Goal: Transaction & Acquisition: Purchase product/service

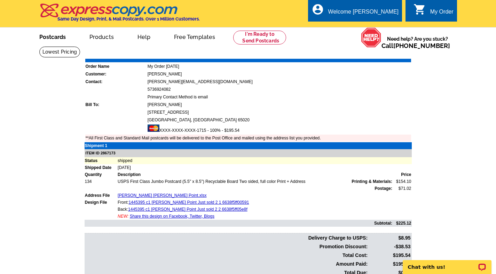
click at [59, 35] on link "Postcards" at bounding box center [52, 36] width 49 height 16
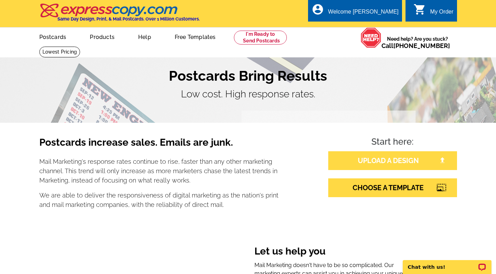
click at [341, 165] on link "UPLOAD A DESIGN" at bounding box center [392, 160] width 129 height 19
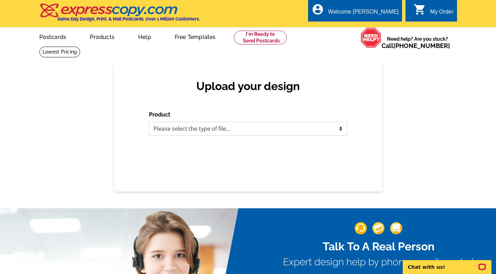
click at [225, 129] on select "Please select the type of file... Postcards Business Cards Letters and flyers G…" at bounding box center [248, 129] width 198 height 14
select select "1"
click at [149, 122] on select "Please select the type of file... Postcards Business Cards Letters and flyers G…" at bounding box center [248, 129] width 198 height 14
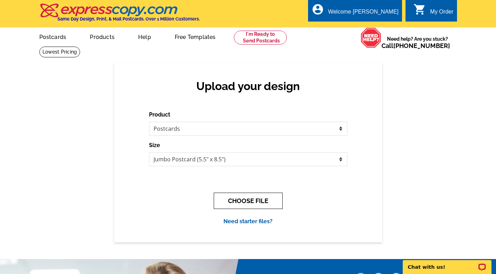
click at [266, 202] on button "CHOOSE FILE" at bounding box center [248, 201] width 69 height 16
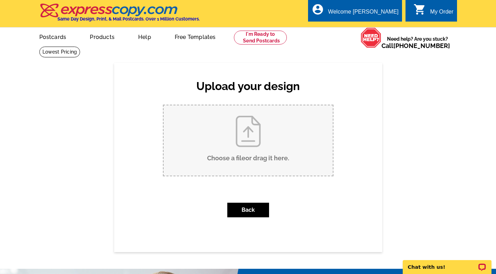
click at [263, 157] on input "Choose a file or drag it here ." at bounding box center [248, 140] width 169 height 70
type input "C:\fakepath\Palisades Just Sold JUMBO (1).pdf"
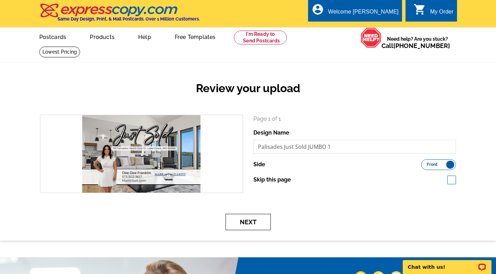
click at [251, 225] on button "Next" at bounding box center [248, 222] width 45 height 16
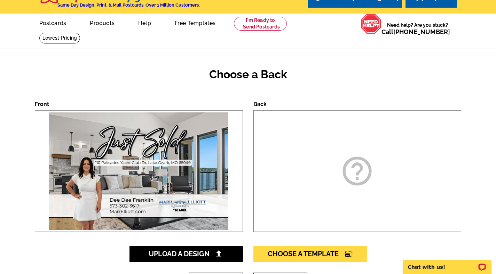
scroll to position [189, 0]
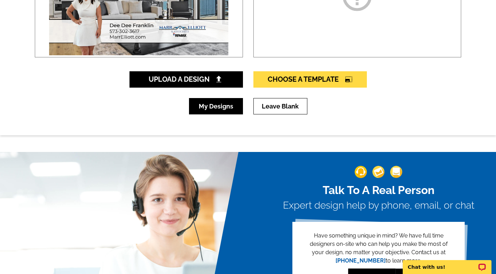
click at [204, 105] on link "My Designs" at bounding box center [216, 106] width 54 height 16
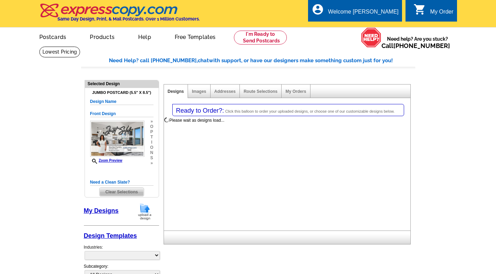
select select "1"
select select "2"
select select "back"
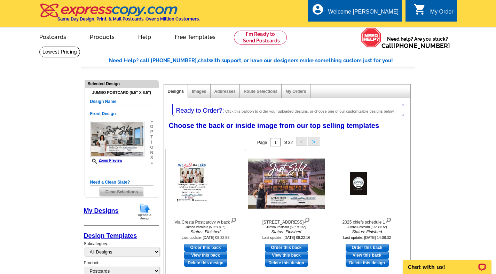
click at [196, 195] on img at bounding box center [205, 184] width 77 height 50
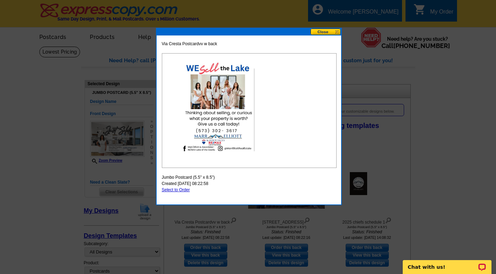
click at [327, 32] on button at bounding box center [326, 32] width 31 height 7
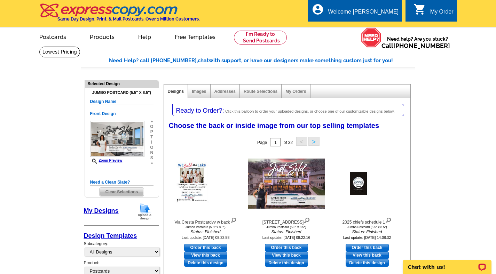
click at [144, 211] on img at bounding box center [145, 212] width 18 height 18
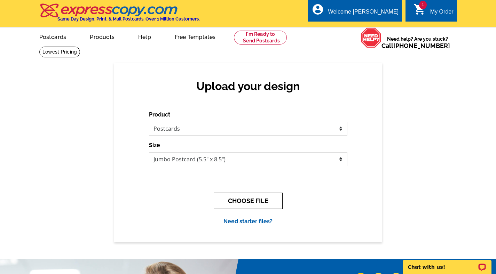
click at [242, 199] on button "CHOOSE FILE" at bounding box center [248, 201] width 69 height 16
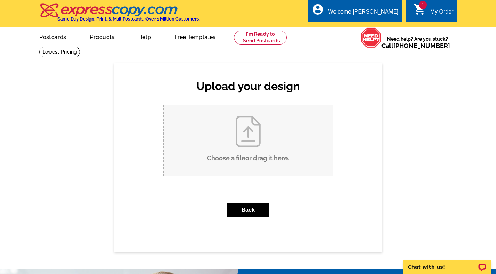
click at [238, 155] on input "Choose a file or drag it here ." at bounding box center [248, 140] width 169 height 70
type input "C:\fakepath\Postcard back (1).pdf"
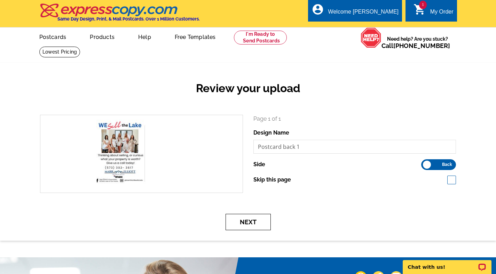
click at [251, 221] on button "Next" at bounding box center [248, 222] width 45 height 16
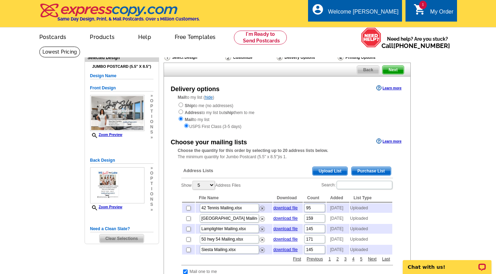
click at [340, 169] on span "Upload List" at bounding box center [330, 171] width 34 height 8
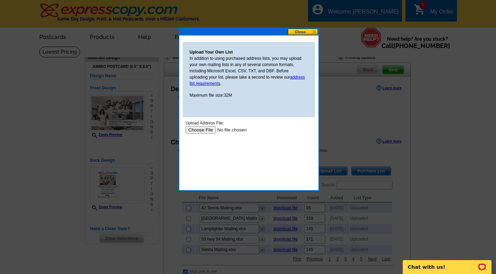
click at [204, 129] on input "file" at bounding box center [229, 129] width 88 height 7
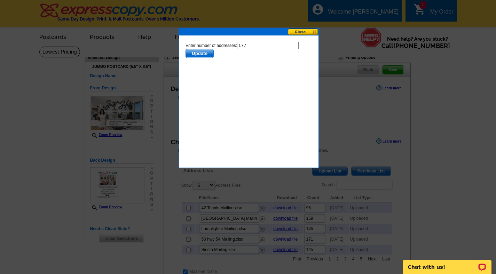
click at [201, 51] on span "Update" at bounding box center [200, 53] width 28 height 8
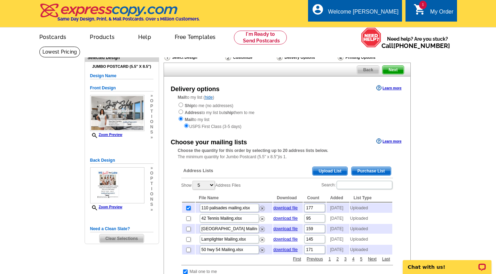
click at [387, 70] on span "Next" at bounding box center [393, 70] width 21 height 8
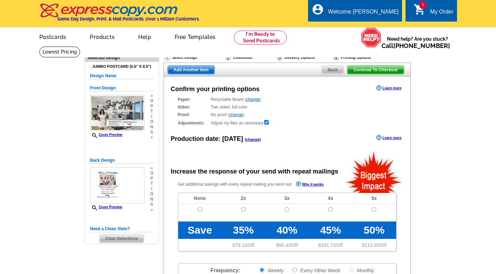
radio input "false"
click at [194, 72] on span "Add Another Item" at bounding box center [191, 70] width 47 height 8
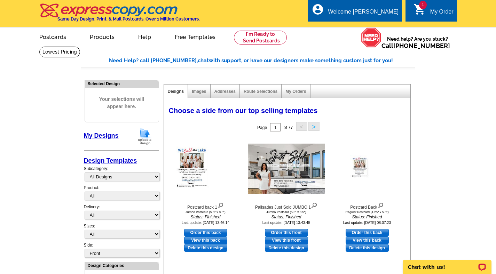
click at [143, 132] on img at bounding box center [145, 137] width 18 height 18
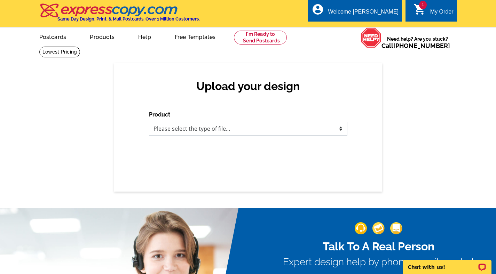
click at [160, 126] on select "Please select the type of file... Postcards Business Cards Letters and flyers G…" at bounding box center [248, 129] width 198 height 14
select select "1"
click at [149, 122] on select "Please select the type of file... Postcards Business Cards Letters and flyers G…" at bounding box center [248, 129] width 198 height 14
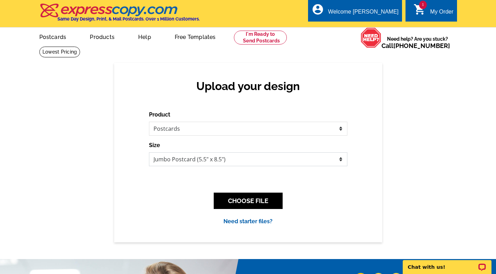
click at [168, 161] on select "Jumbo Postcard (5.5" x 8.5") Regular Postcard (4.25" x 5.6") Panoramic Postcard…" at bounding box center [248, 159] width 198 height 14
select select "1"
click at [149, 152] on select "Jumbo Postcard (5.5" x 8.5") Regular Postcard (4.25" x 5.6") Panoramic Postcard…" at bounding box center [248, 159] width 198 height 14
click at [251, 201] on button "CHOOSE FILE" at bounding box center [248, 201] width 69 height 16
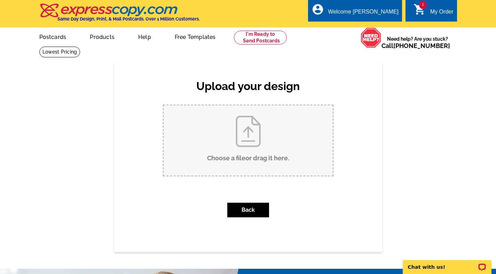
click at [245, 146] on input "Choose a file or drag it here ." at bounding box center [248, 140] width 169 height 70
type input "C:\fakepath\207 eagle Just Sold.pdf"
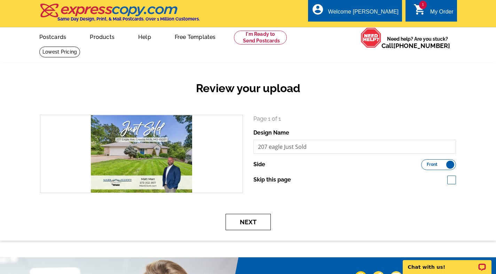
click at [245, 226] on button "Next" at bounding box center [248, 222] width 45 height 16
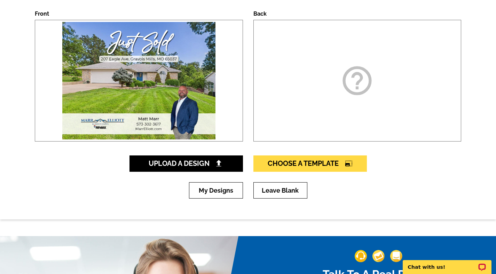
scroll to position [105, 0]
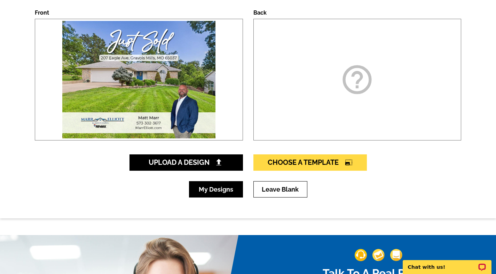
click at [235, 191] on link "My Designs" at bounding box center [216, 189] width 54 height 16
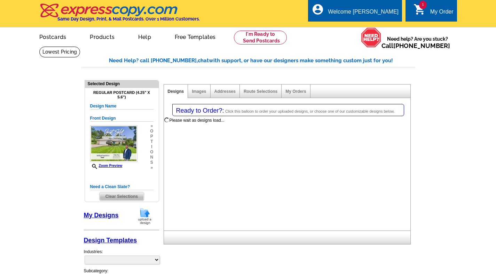
select select "1"
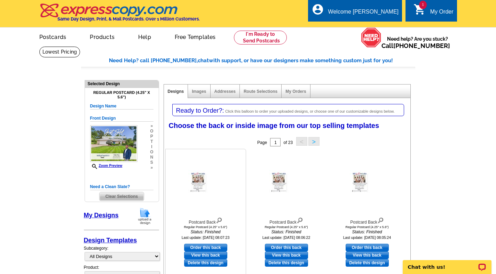
click at [215, 246] on link "Order this back" at bounding box center [205, 248] width 43 height 8
select select "front"
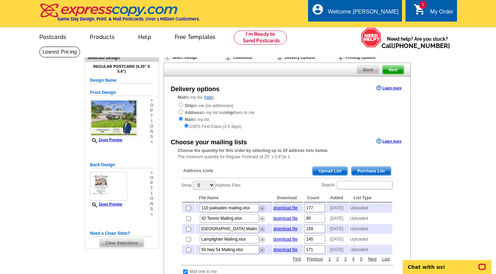
click at [323, 173] on span "Upload List" at bounding box center [330, 171] width 34 height 8
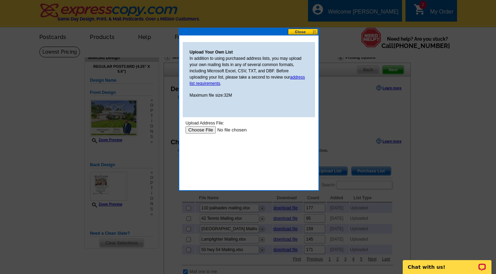
click at [201, 131] on input "file" at bounding box center [229, 129] width 88 height 7
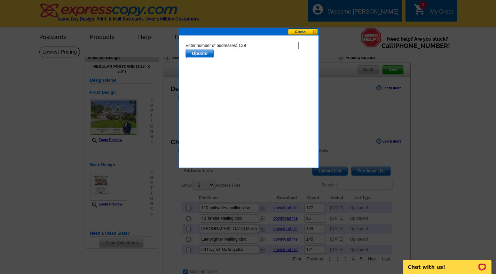
click at [203, 52] on span "Update" at bounding box center [200, 53] width 28 height 8
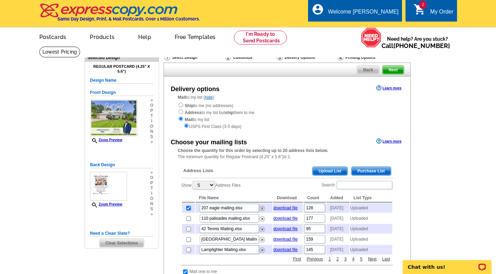
click at [396, 71] on span "Next" at bounding box center [393, 70] width 21 height 8
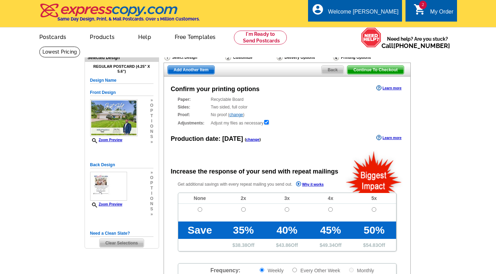
radio input "false"
click at [179, 71] on span "Add Another Item" at bounding box center [191, 70] width 47 height 8
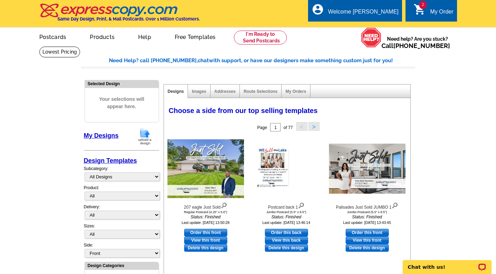
click at [145, 133] on img at bounding box center [145, 137] width 18 height 18
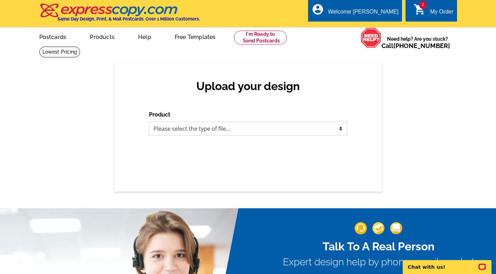
click at [165, 129] on select "Please select the type of file... Postcards Business Cards Letters and flyers G…" at bounding box center [248, 129] width 198 height 14
select select "1"
click at [149, 122] on select "Please select the type of file... Postcards Business Cards Letters and flyers G…" at bounding box center [248, 129] width 198 height 14
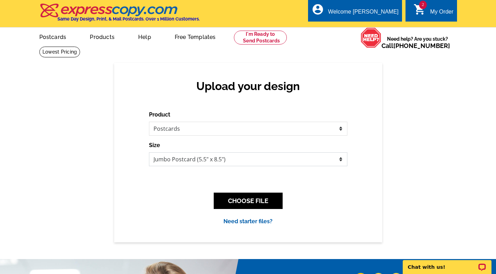
click at [170, 154] on select "Jumbo Postcard (5.5" x 8.5") Regular Postcard (4.25" x 5.6") Panoramic Postcard…" at bounding box center [248, 159] width 198 height 14
select select "1"
click at [149, 152] on select "Jumbo Postcard (5.5" x 8.5") Regular Postcard (4.25" x 5.6") Panoramic Postcard…" at bounding box center [248, 159] width 198 height 14
click at [245, 202] on button "CHOOSE FILE" at bounding box center [248, 201] width 69 height 16
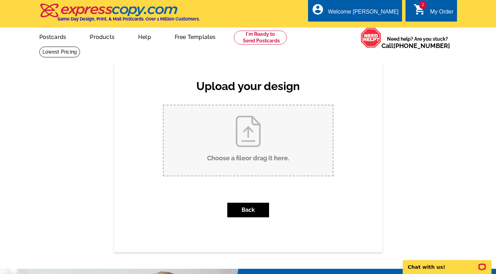
click at [237, 157] on input "Choose a file or drag it here ." at bounding box center [248, 140] width 169 height 70
type input "C:\fakepath\Bayberry Just Sold.pdf"
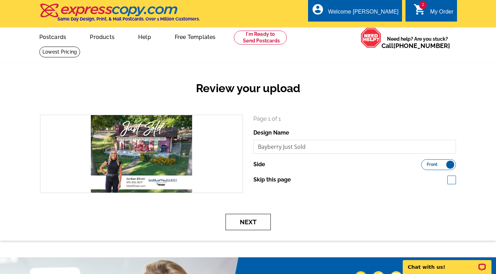
click at [259, 220] on button "Next" at bounding box center [248, 222] width 45 height 16
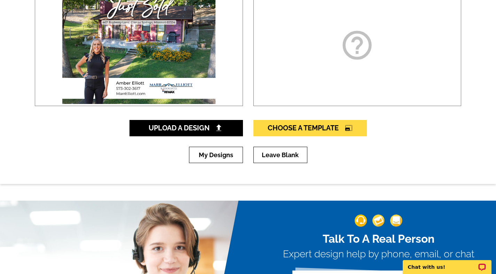
scroll to position [143, 0]
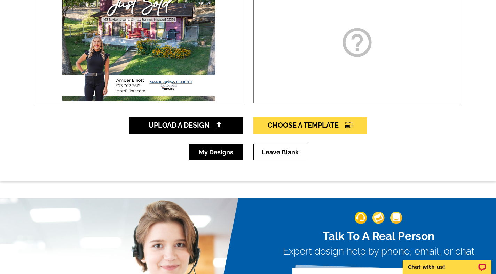
click at [218, 151] on link "My Designs" at bounding box center [216, 152] width 54 height 16
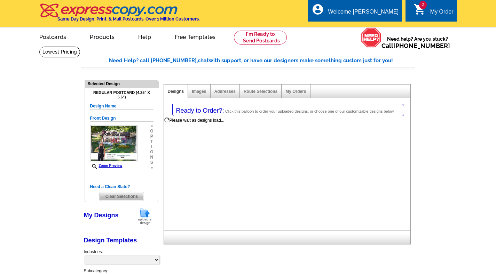
select select "1"
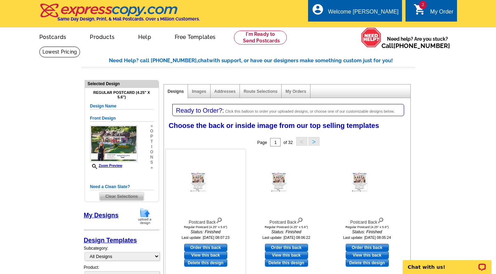
click at [206, 246] on link "Order this back" at bounding box center [205, 248] width 43 height 8
select select "front"
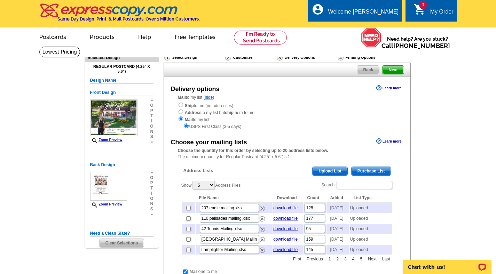
click at [323, 171] on span "Upload List" at bounding box center [330, 171] width 34 height 8
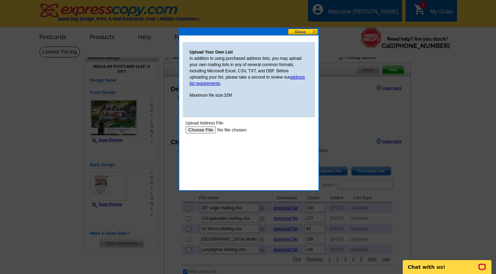
click at [201, 129] on input "file" at bounding box center [229, 129] width 88 height 7
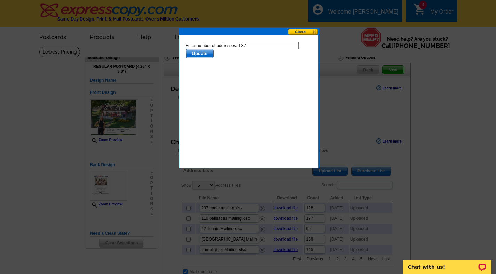
click at [198, 55] on span "Update" at bounding box center [200, 53] width 28 height 8
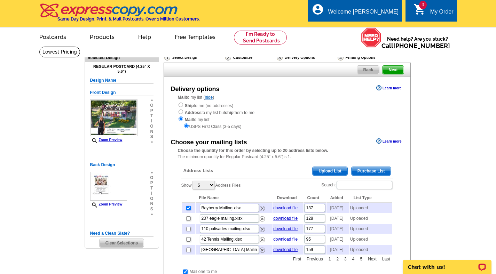
click at [399, 70] on span "Next" at bounding box center [393, 70] width 21 height 8
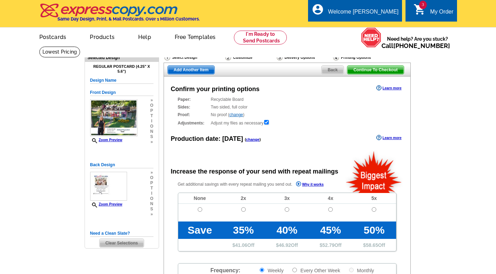
radio input "false"
click at [199, 210] on input "radio" at bounding box center [200, 209] width 5 height 5
radio input "true"
click at [383, 70] on span "Continue To Checkout" at bounding box center [375, 70] width 56 height 8
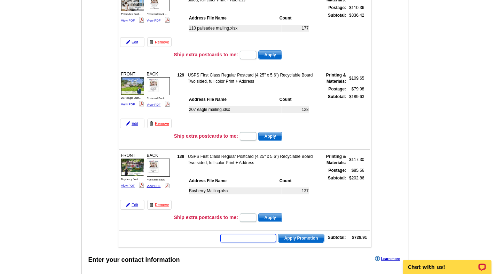
click at [246, 238] on input "text" at bounding box center [248, 238] width 56 height 8
type input "Grow0925"
click at [310, 238] on span "Apply Promotion" at bounding box center [301, 238] width 46 height 8
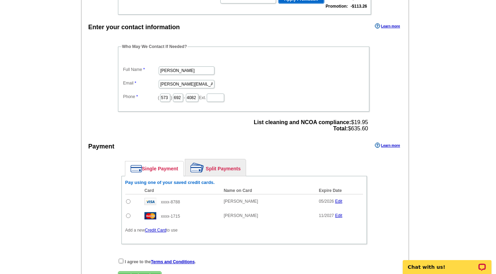
scroll to position [526, 0]
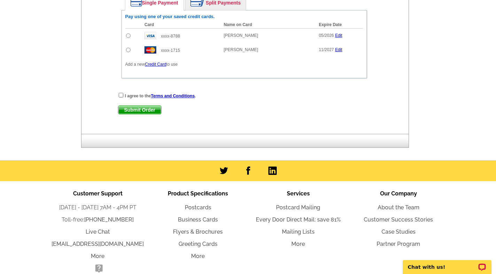
click at [130, 50] on input "radio" at bounding box center [128, 50] width 5 height 5
radio input "true"
click at [118, 98] on div "I agree to the Terms and Conditions ." at bounding box center [244, 95] width 252 height 7
click at [119, 96] on input "checkbox" at bounding box center [121, 95] width 5 height 5
checkbox input "true"
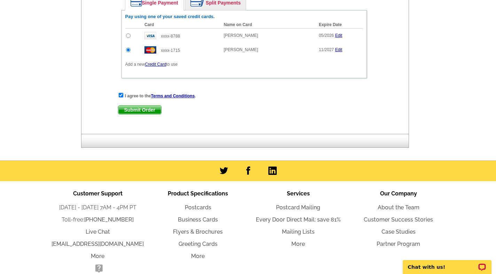
click at [122, 108] on span "Submit Order" at bounding box center [139, 110] width 43 height 8
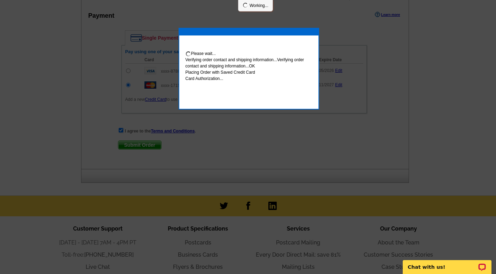
scroll to position [561, 0]
